Goal: Transaction & Acquisition: Purchase product/service

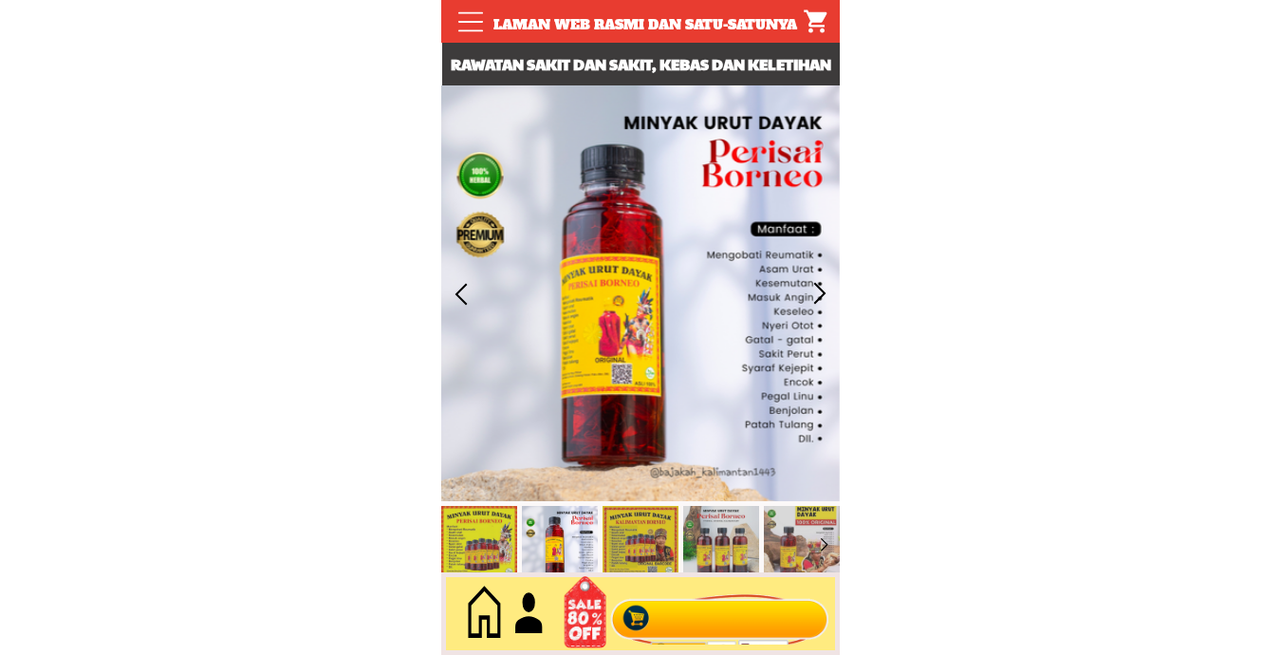
click at [693, 612] on div at bounding box center [720, 614] width 230 height 63
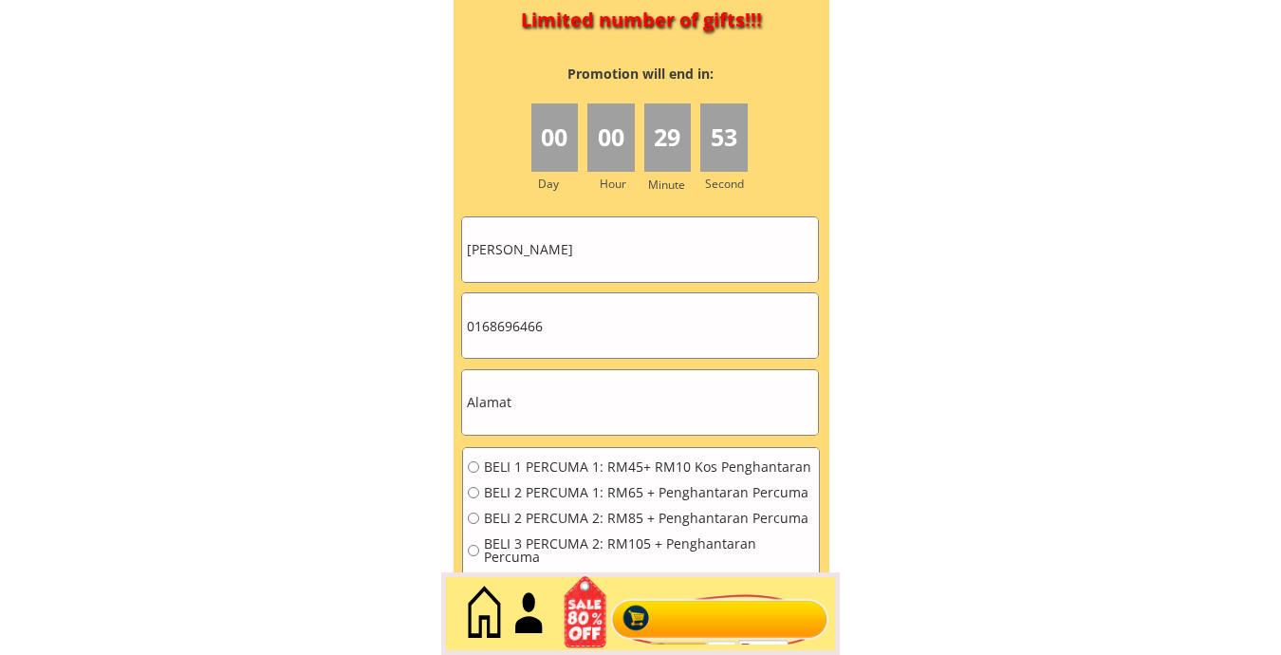
scroll to position [8548, 0]
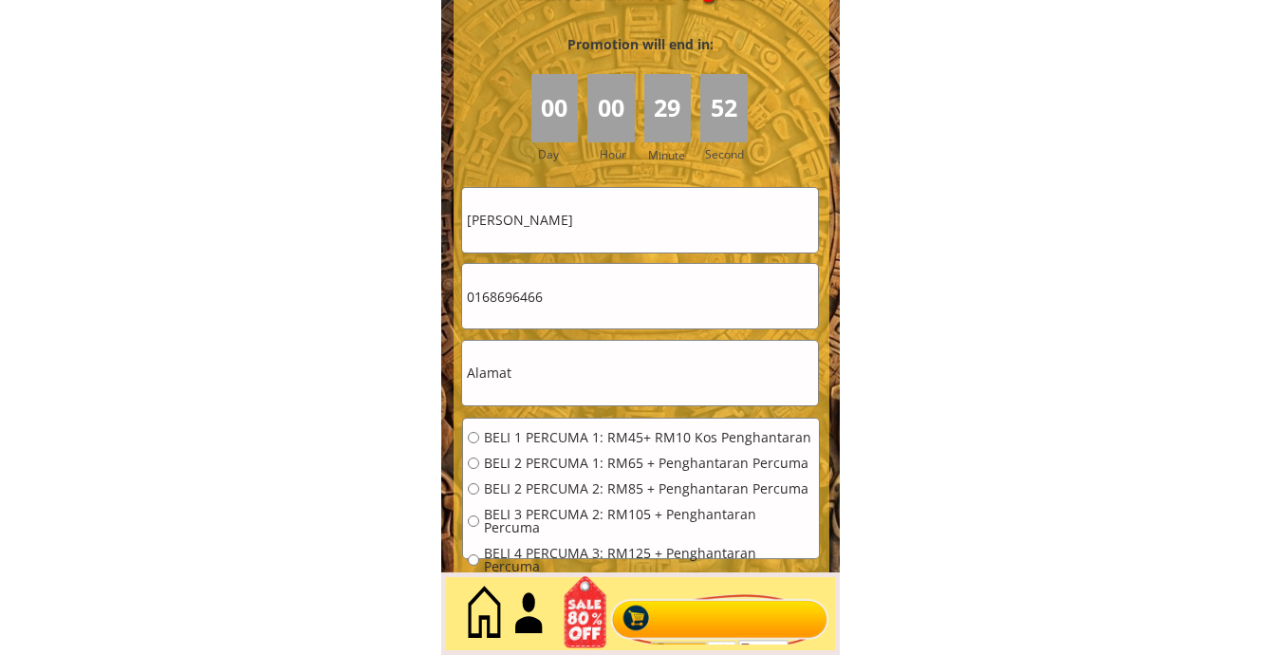
click at [646, 215] on input "[PERSON_NAME]" at bounding box center [640, 220] width 356 height 65
click at [646, 214] on input "[PERSON_NAME]" at bounding box center [640, 220] width 356 height 65
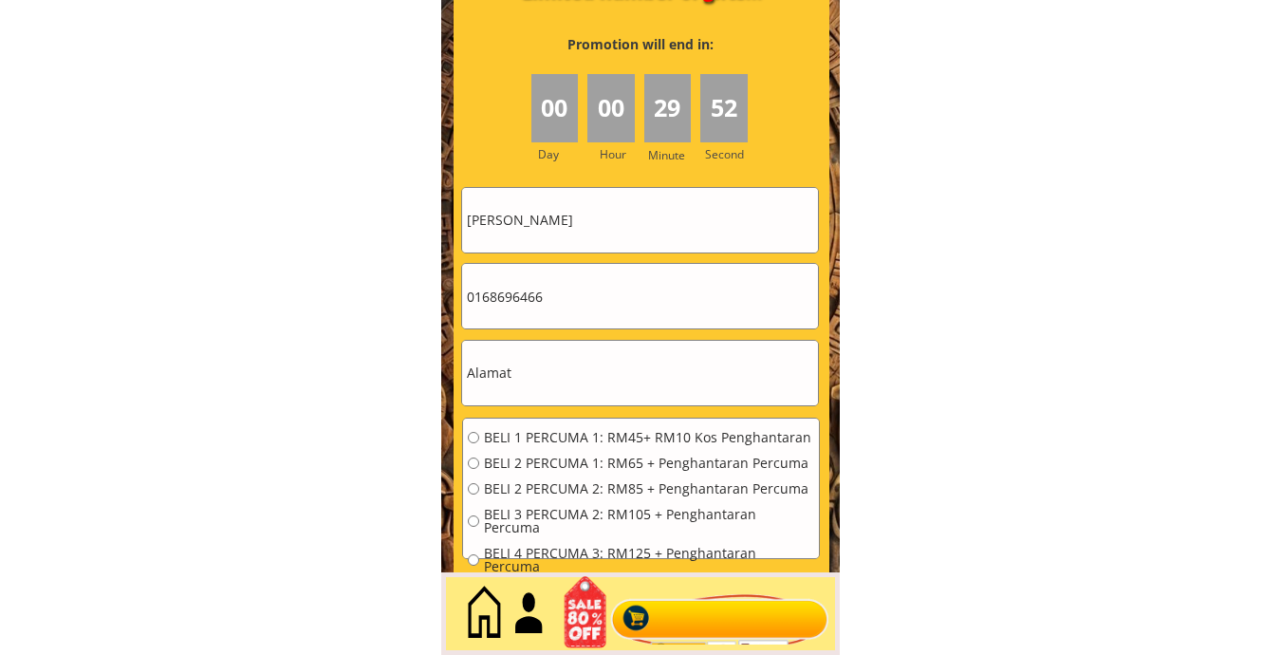
paste input "Kokok@ [PERSON_NAME]"
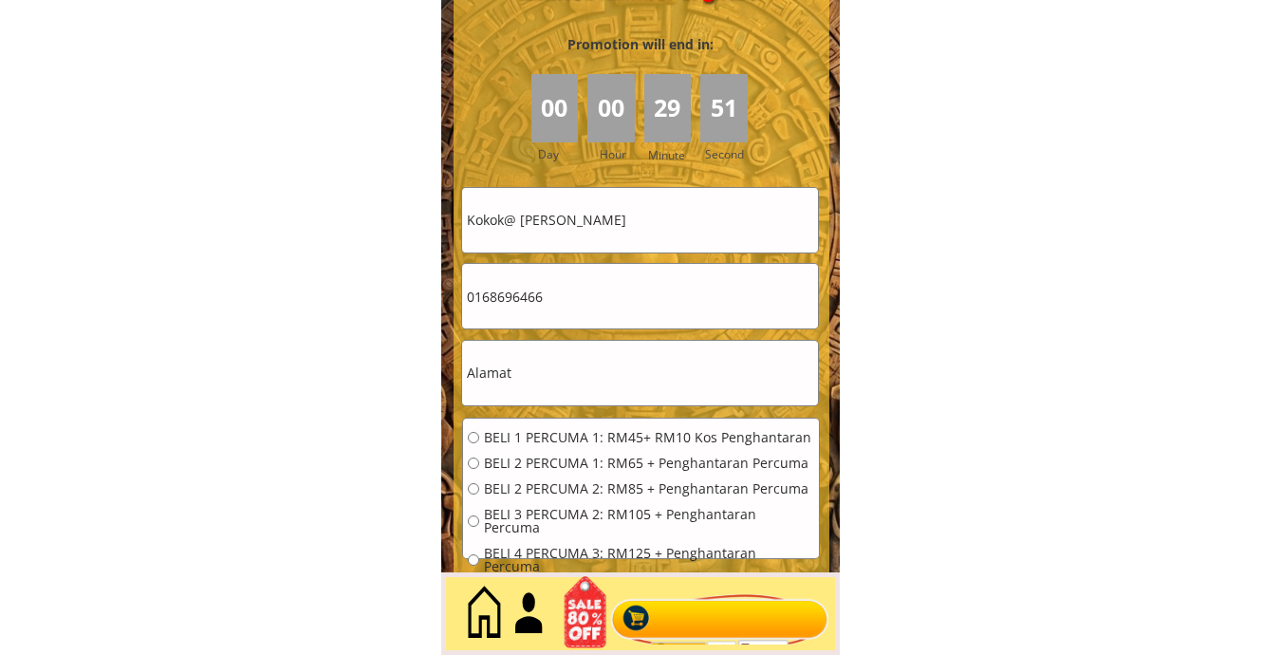
type input "Kokok@ [PERSON_NAME]"
click at [599, 295] on input "0168696466" at bounding box center [640, 296] width 356 height 65
paste input "89739497"
type input "0189739497"
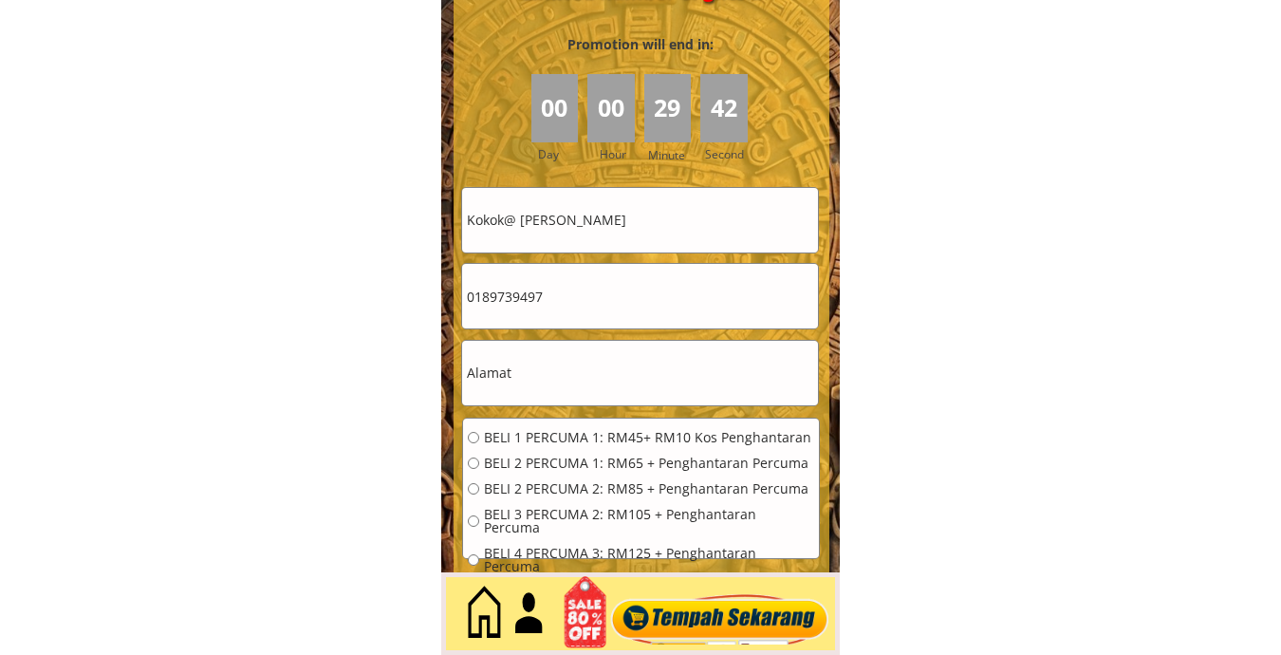
click at [592, 346] on input "text" at bounding box center [640, 373] width 356 height 65
paste input "Kilang langkon kota marudu sabah"
type input "Kilang langkon kota marudu sabah"
click at [554, 431] on span "BELI 1 PERCUMA 1: RM45+ RM10 Kos Penghantaran" at bounding box center [649, 437] width 330 height 13
radio input "true"
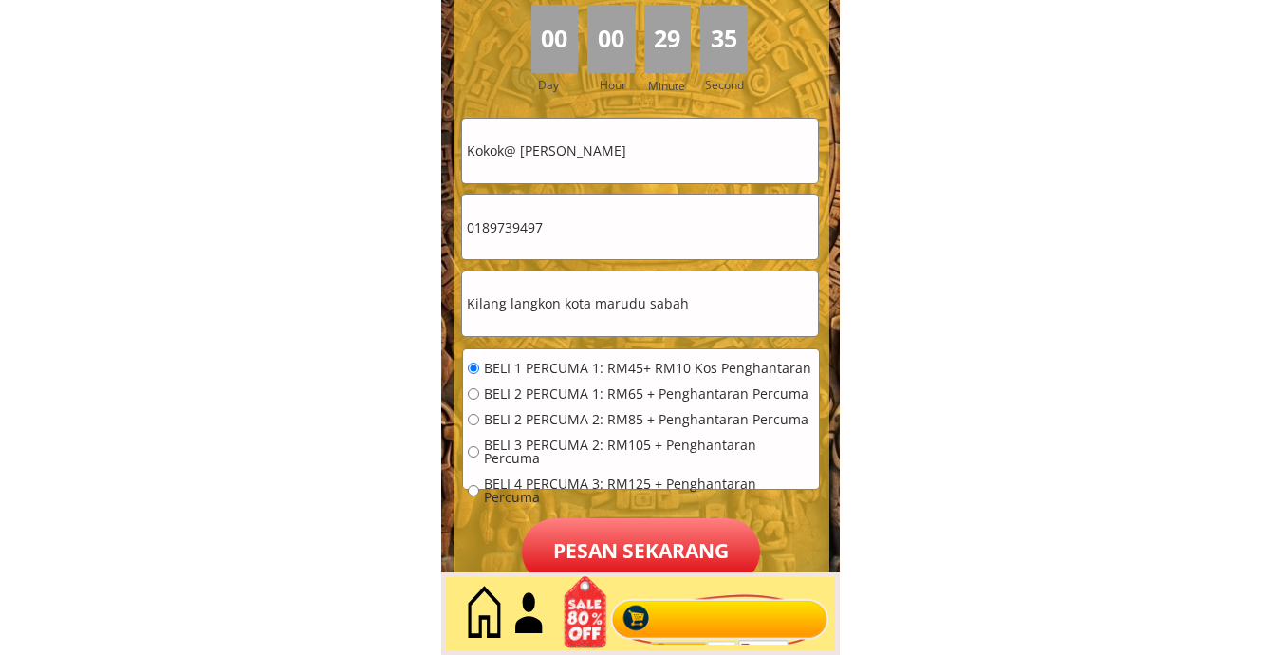
scroll to position [8865, 0]
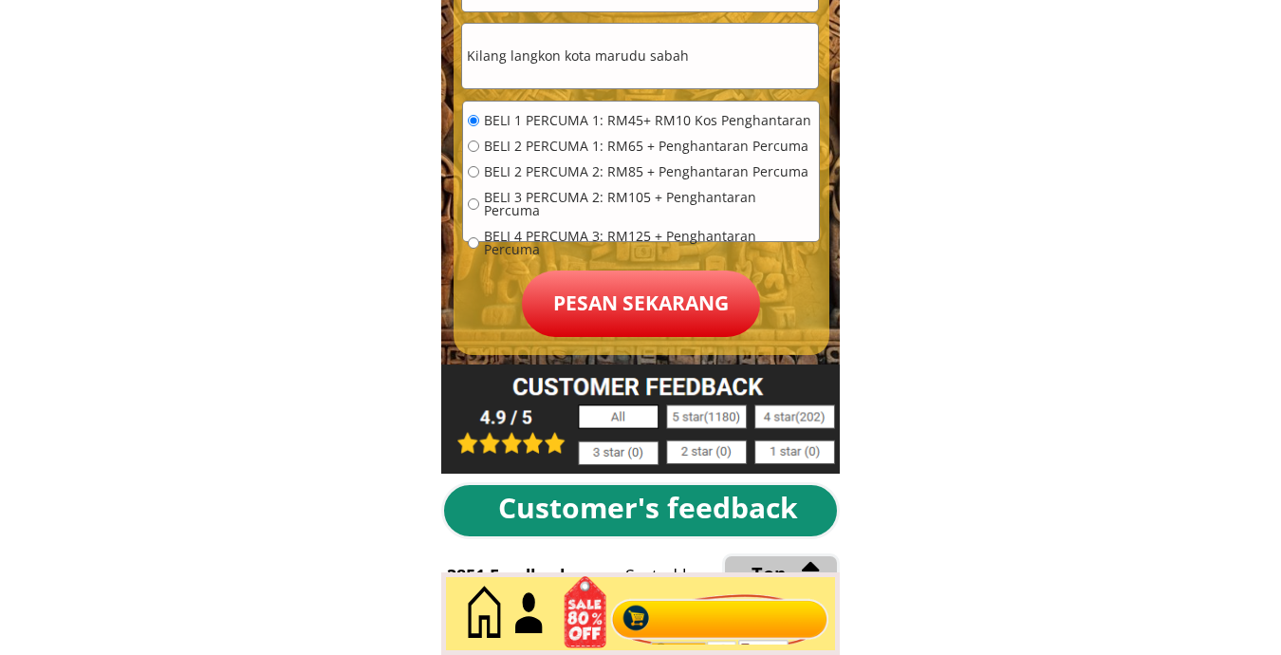
click at [677, 311] on p "Pesan sekarang" at bounding box center [641, 303] width 238 height 66
